Goal: Unclear

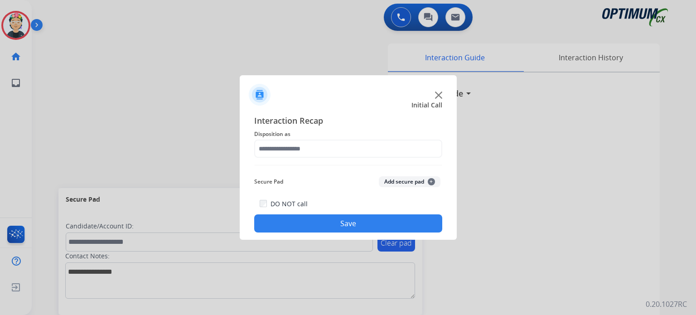
click at [437, 91] on div at bounding box center [348, 91] width 217 height 32
click at [440, 96] on img at bounding box center [438, 95] width 7 height 7
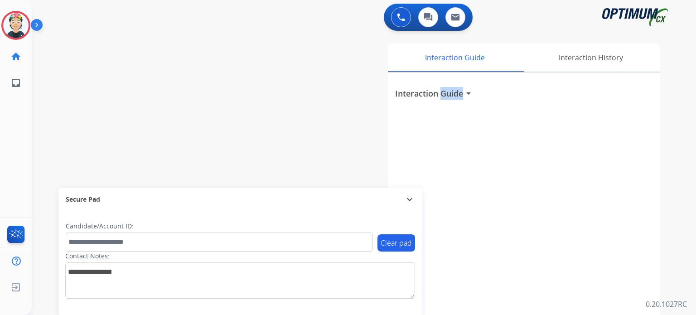
click at [440, 96] on h3 "Interaction Guide" at bounding box center [429, 93] width 68 height 13
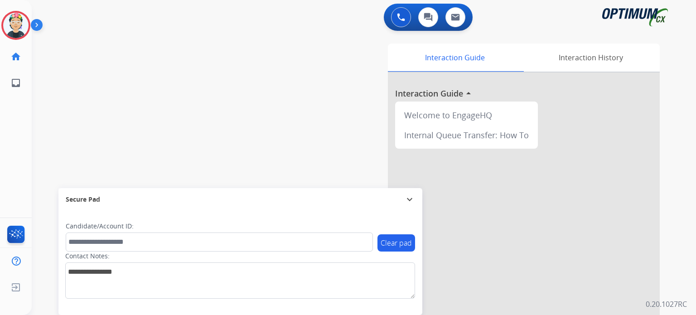
click at [440, 96] on div at bounding box center [524, 242] width 272 height 338
